Goal: Feedback & Contribution: Submit feedback/report problem

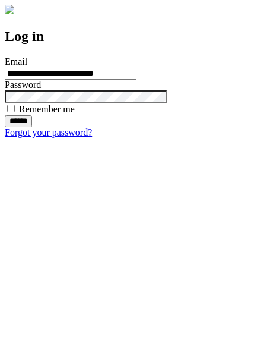
type input "**********"
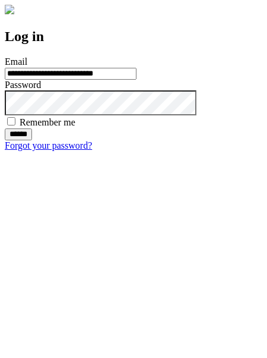
click at [32, 140] on input "******" at bounding box center [18, 134] width 27 height 12
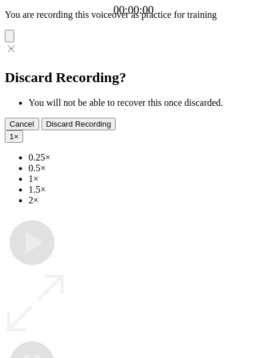
type input "**********"
